Goal: Find specific page/section: Find specific page/section

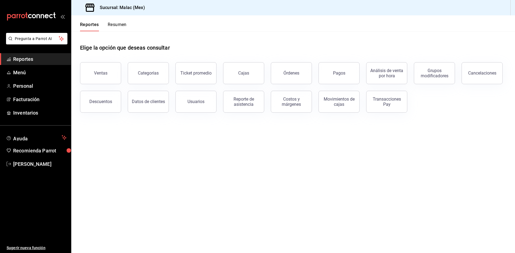
click at [28, 56] on span "Reportes" at bounding box center [39, 58] width 53 height 7
click at [28, 58] on span "Reportes" at bounding box center [39, 58] width 53 height 7
click at [12, 60] on link "Reportes" at bounding box center [35, 59] width 71 height 12
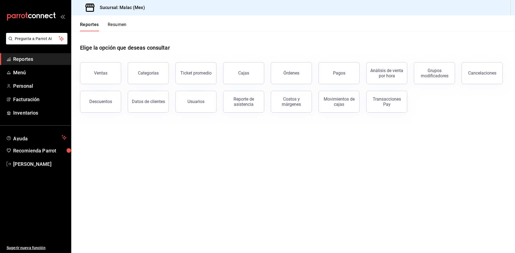
click at [122, 26] on button "Resumen" at bounding box center [117, 26] width 19 height 9
